Goal: Task Accomplishment & Management: Manage account settings

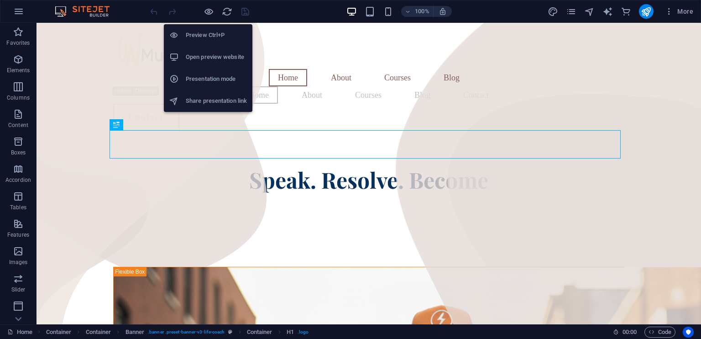
click at [216, 56] on h6 "Open preview website" at bounding box center [216, 57] width 61 height 11
click at [211, 9] on icon "button" at bounding box center [209, 11] width 10 height 10
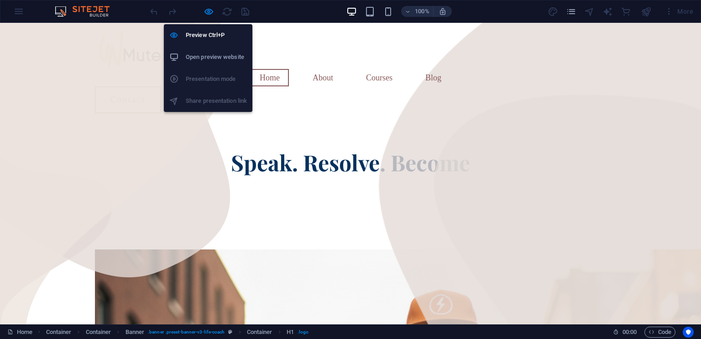
click at [205, 58] on h6 "Open preview website" at bounding box center [216, 57] width 61 height 11
click at [209, 6] on icon "button" at bounding box center [209, 11] width 10 height 10
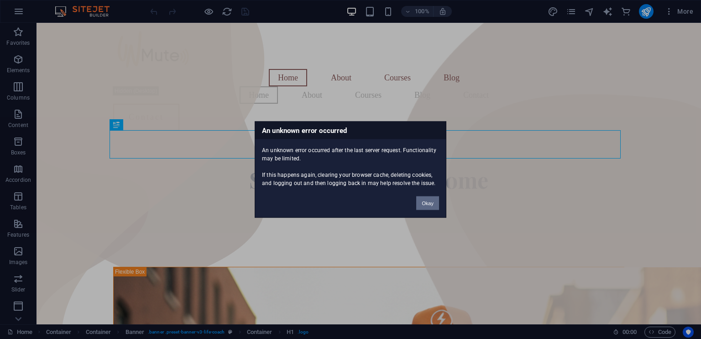
click at [423, 203] on button "Okay" at bounding box center [427, 203] width 23 height 14
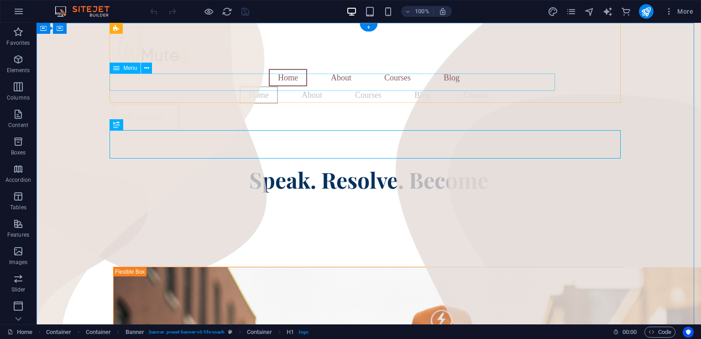
click at [225, 86] on nav "Home About Courses Blog Contact" at bounding box center [368, 94] width 511 height 17
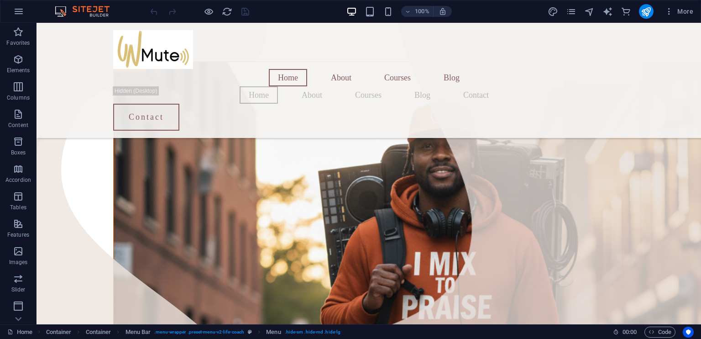
scroll to position [190, 0]
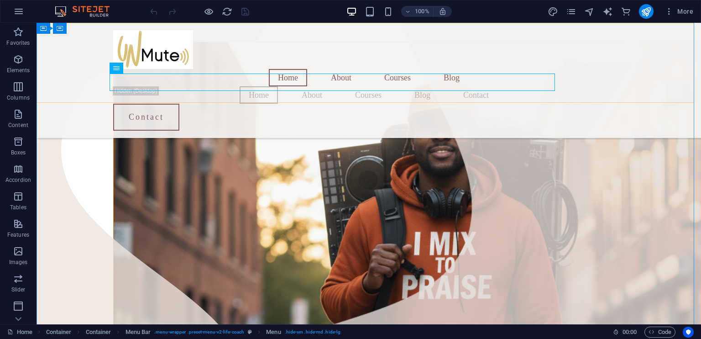
click at [691, 98] on div "Home About Courses Blog Home About Courses Blog Contact Contact Menu" at bounding box center [369, 80] width 665 height 115
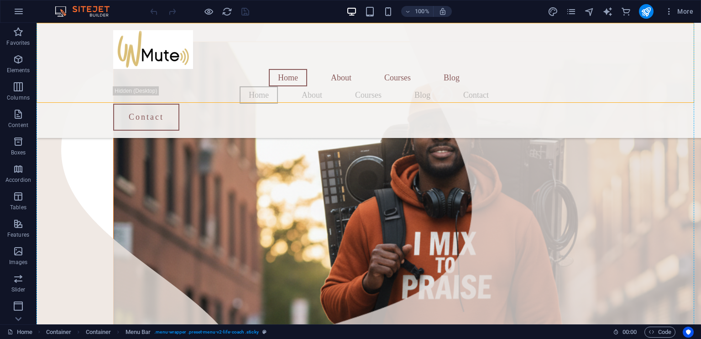
drag, startPoint x: 691, startPoint y: 98, endPoint x: 685, endPoint y: 117, distance: 20.1
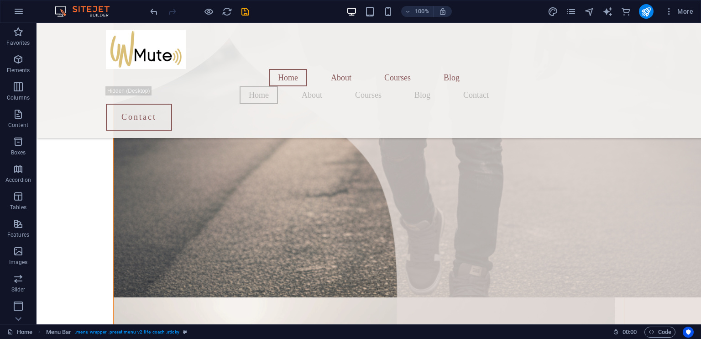
scroll to position [595, 0]
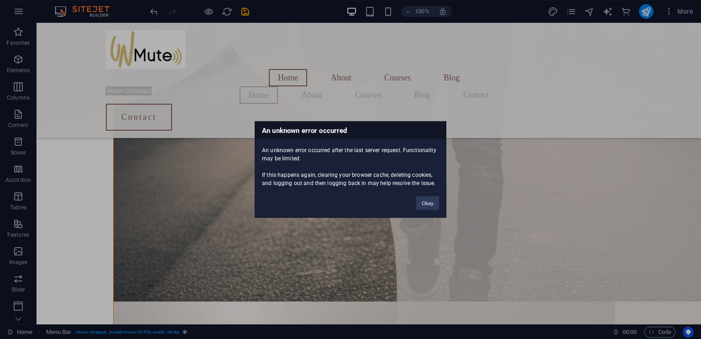
click at [698, 162] on div "An unknown error occurred An unknown error occurred after the last server reque…" at bounding box center [350, 169] width 701 height 339
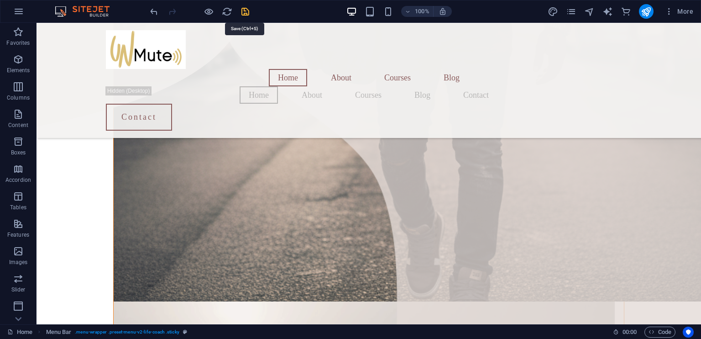
click at [246, 9] on icon "save" at bounding box center [245, 11] width 10 height 10
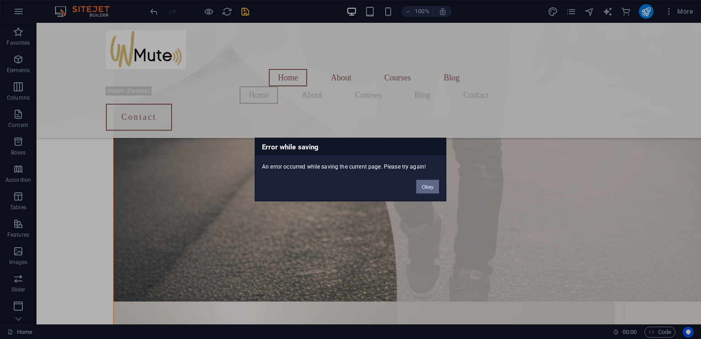
click at [425, 188] on button "Okay" at bounding box center [427, 187] width 23 height 14
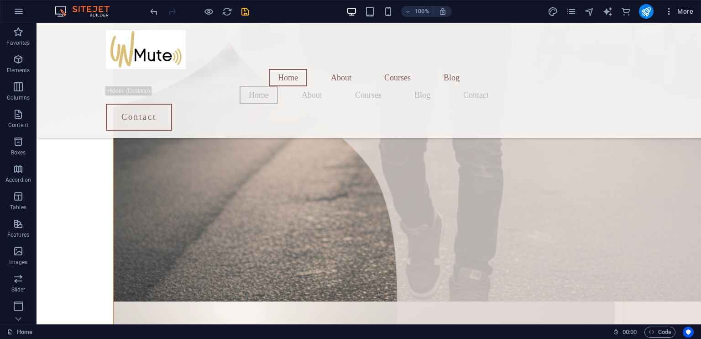
click at [683, 10] on span "More" at bounding box center [679, 11] width 29 height 9
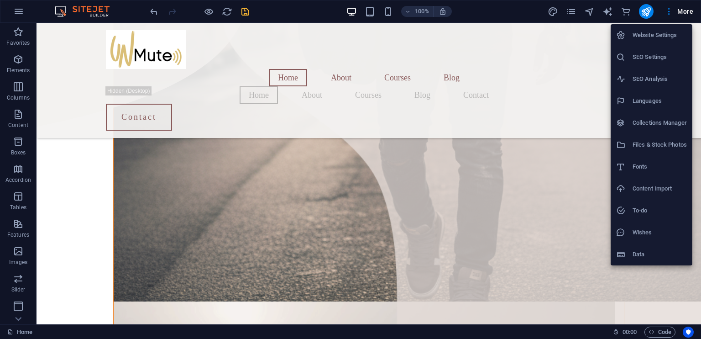
click at [668, 8] on div at bounding box center [350, 169] width 701 height 339
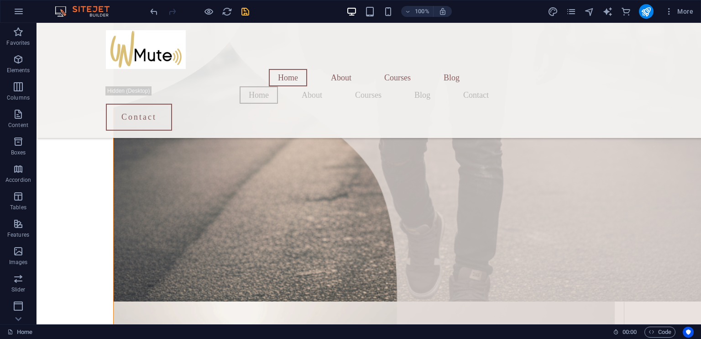
click at [668, 8] on div "Website Settings SEO Settings SEO Analysis Languages Collections Manager Files …" at bounding box center [350, 171] width 701 height 333
click at [668, 8] on icon "button" at bounding box center [669, 11] width 9 height 9
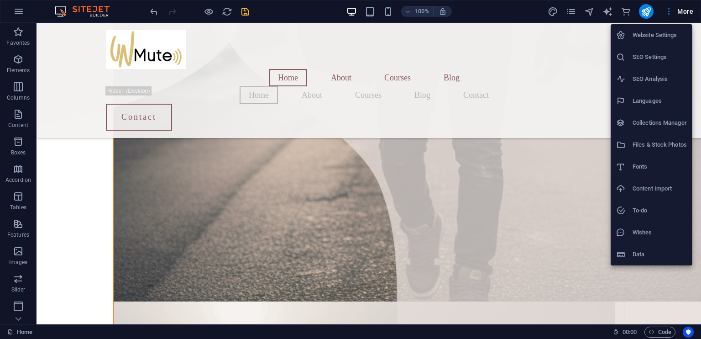
click at [655, 32] on h6 "Website Settings" at bounding box center [660, 35] width 54 height 11
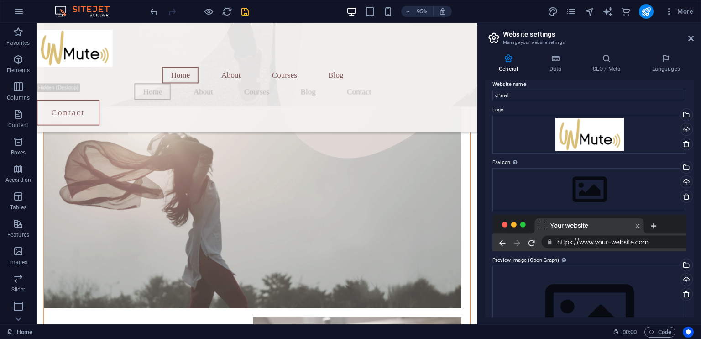
scroll to position [0, 0]
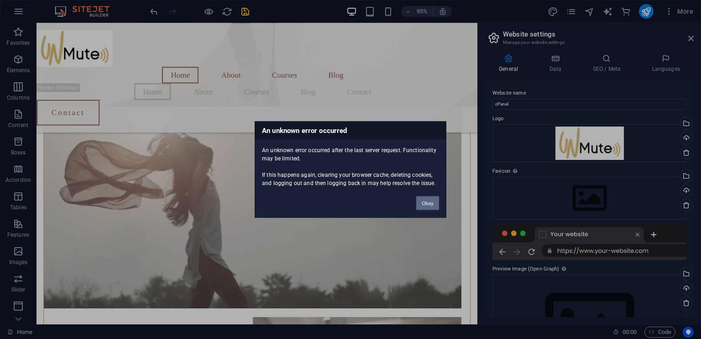
click at [430, 202] on button "Okay" at bounding box center [427, 203] width 23 height 14
